Goal: Check status: Check status

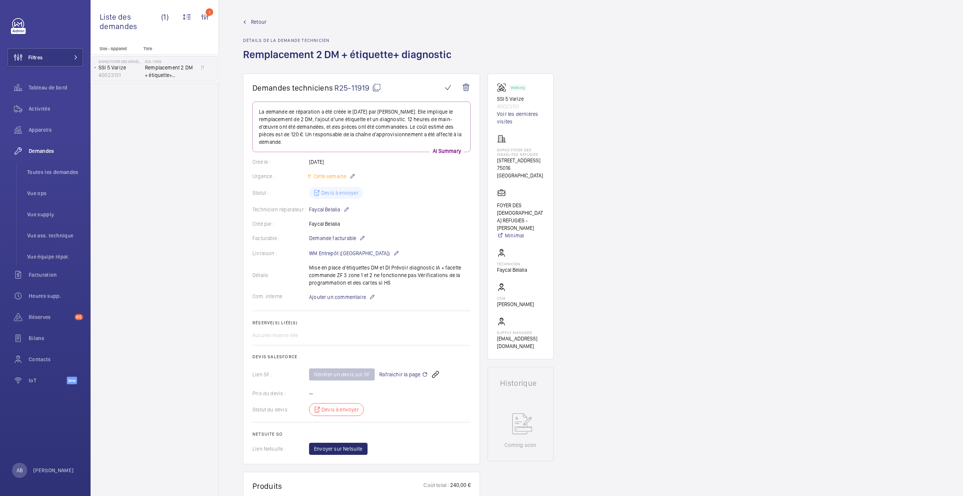
click at [246, 20] on mat-icon at bounding box center [244, 21] width 3 height 3
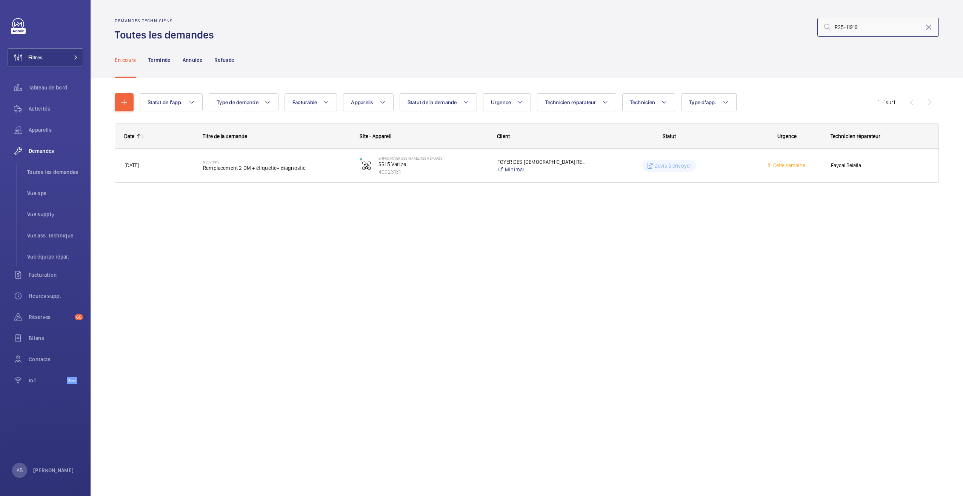
click at [868, 26] on input "R25-11919" at bounding box center [879, 27] width 122 height 19
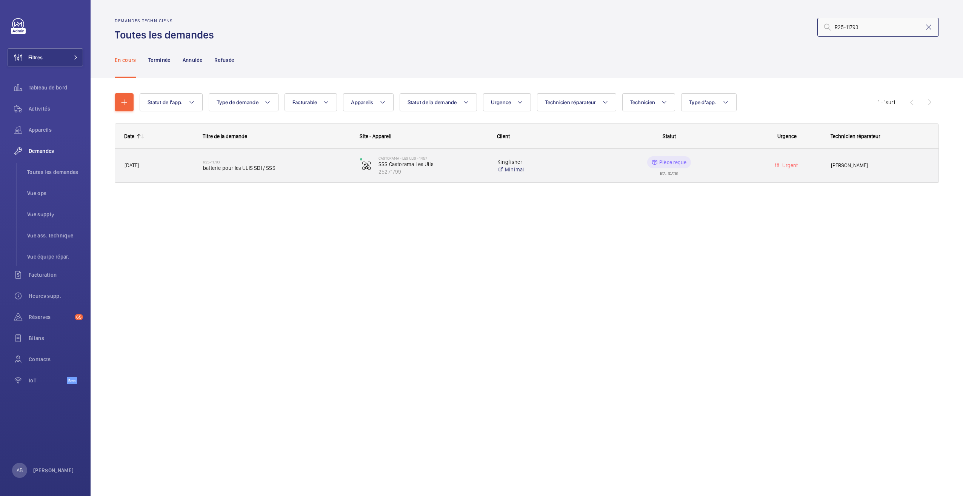
type input "R25-11793"
click at [249, 166] on span "batterie pour les ULIS SDI / SSS" at bounding box center [276, 168] width 147 height 8
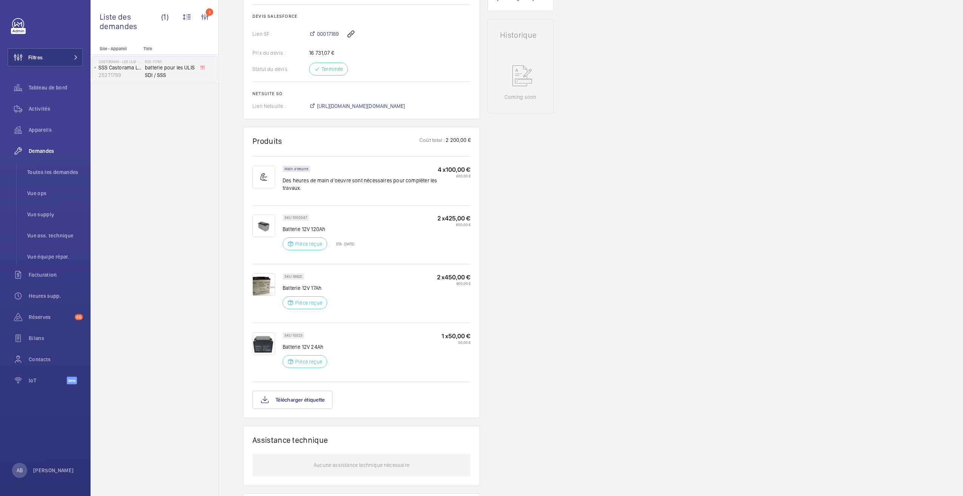
scroll to position [326, 0]
